Goal: Task Accomplishment & Management: Manage account settings

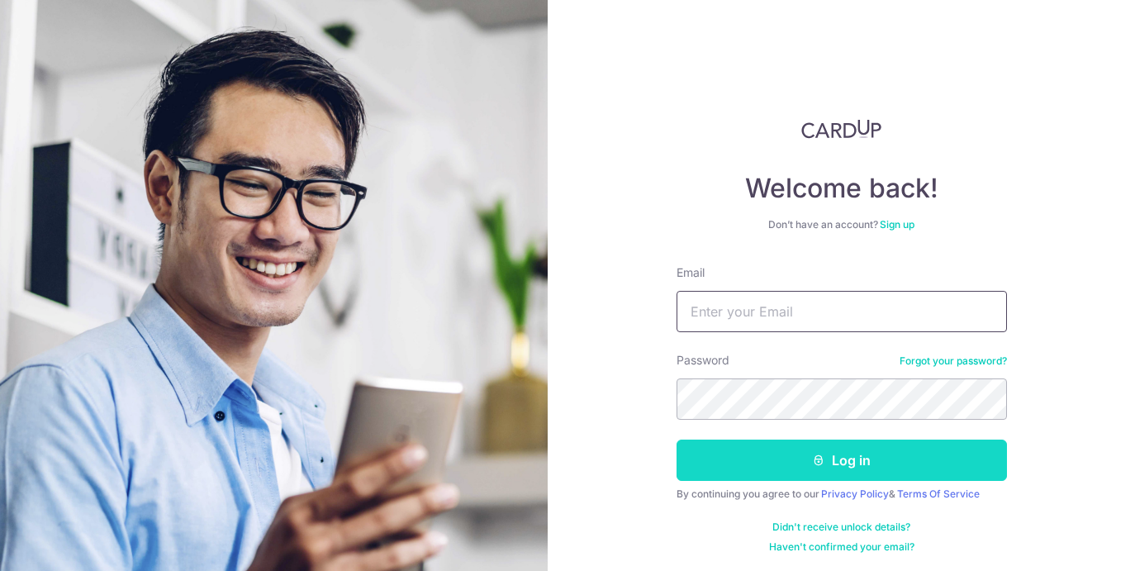
type input "[EMAIL_ADDRESS][DOMAIN_NAME]"
click at [854, 469] on button "Log in" at bounding box center [842, 460] width 331 height 41
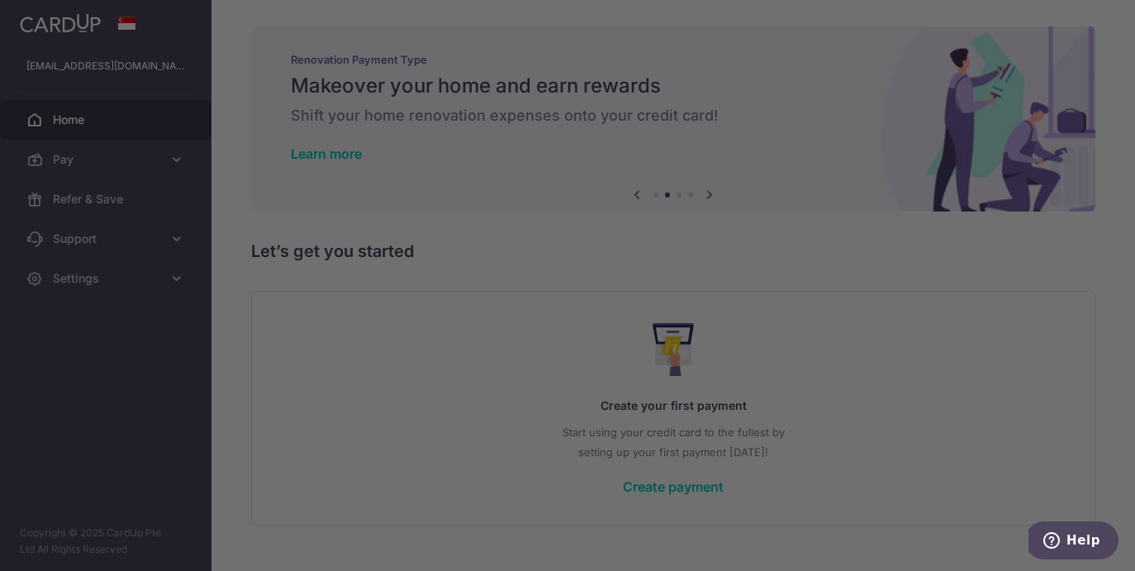
click at [863, 290] on div at bounding box center [573, 288] width 1147 height 577
